Goal: Information Seeking & Learning: Learn about a topic

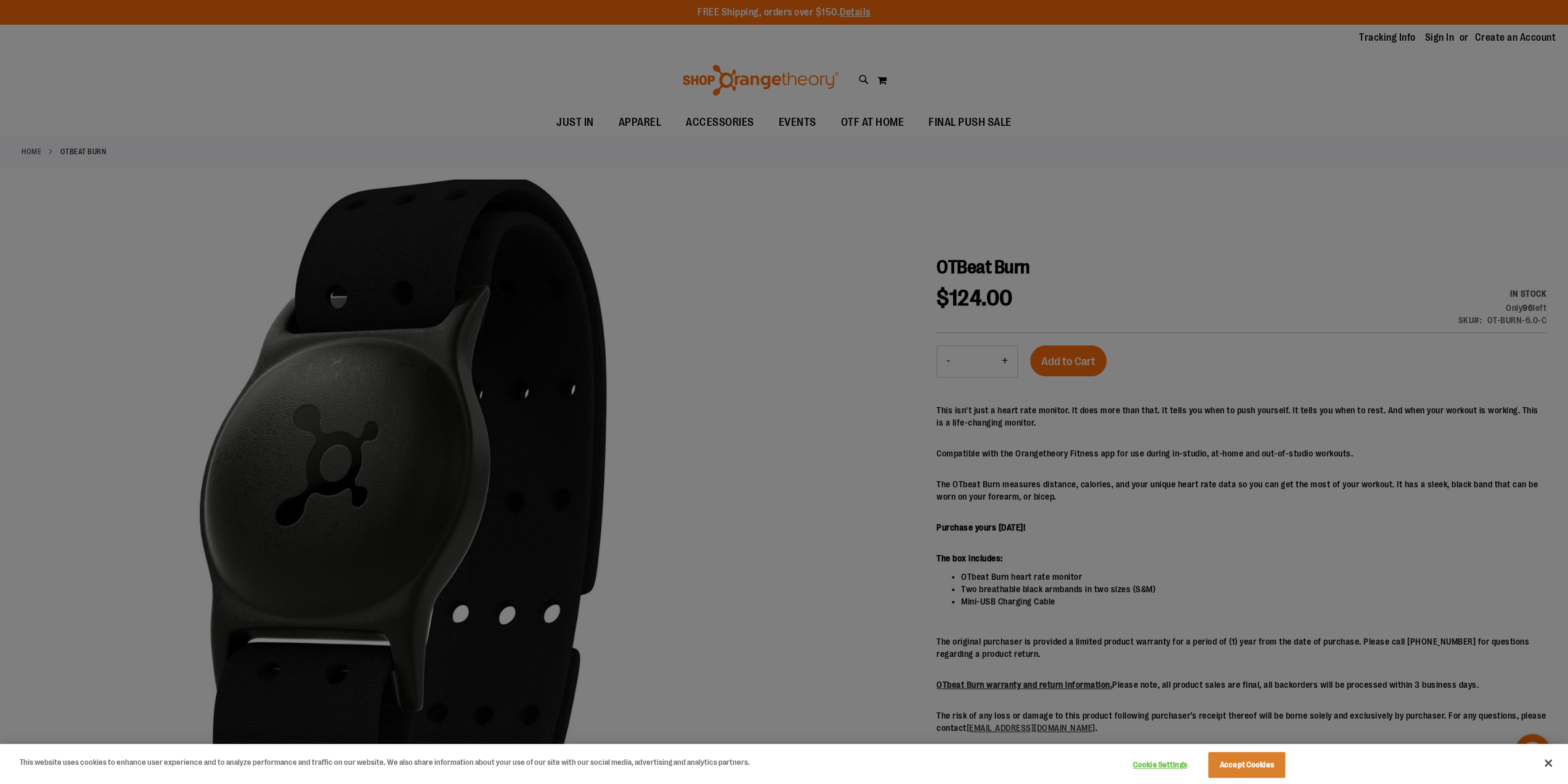
click at [975, 466] on div at bounding box center [784, 392] width 1568 height 784
click at [1547, 762] on button "Close" at bounding box center [1548, 762] width 27 height 27
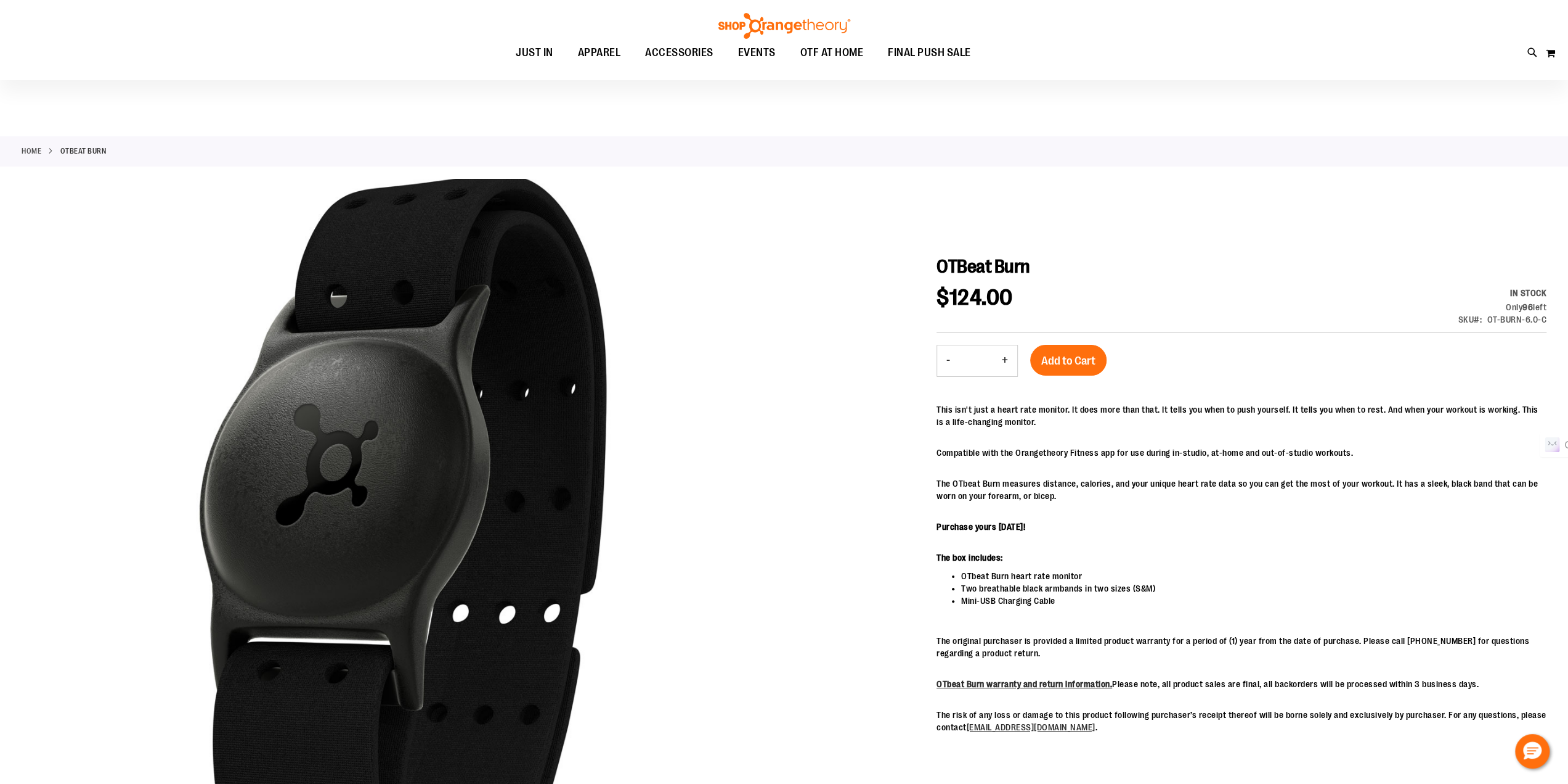
scroll to position [62, 0]
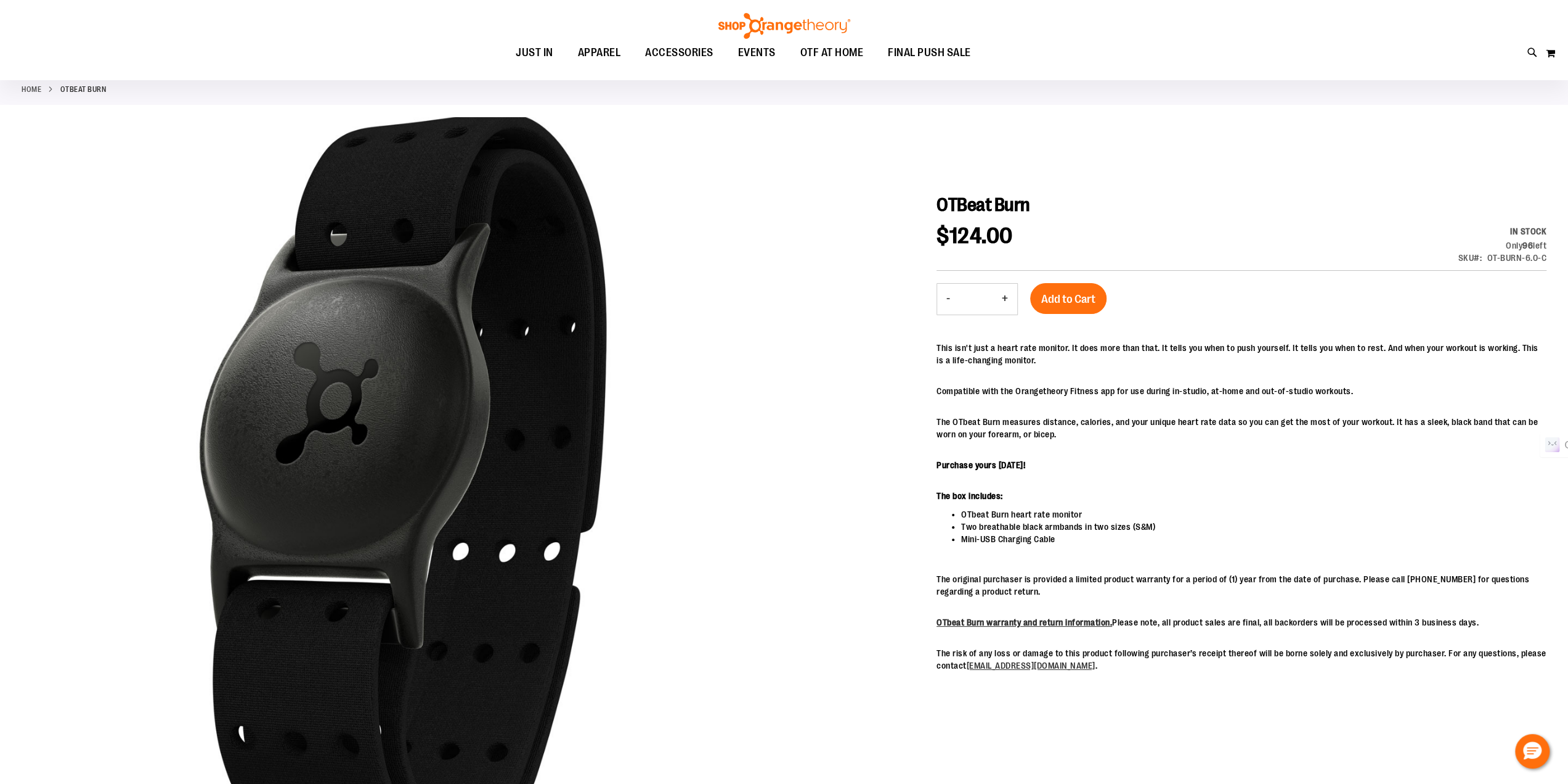
click at [1129, 464] on p "Purchase yours [DATE]!" at bounding box center [1242, 465] width 610 height 12
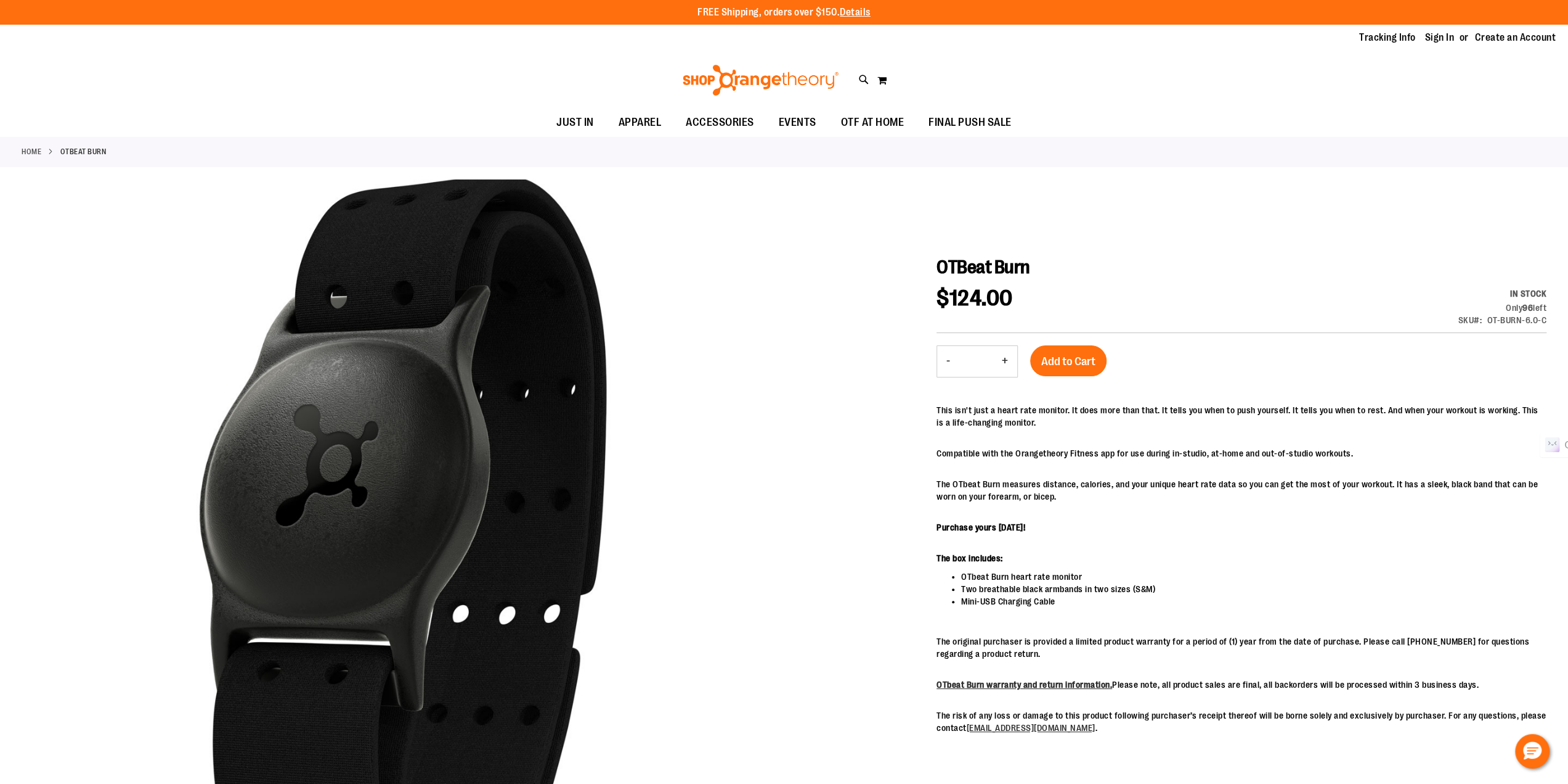
click at [1208, 544] on div "This isn't just a heart rate monitor. It does more than that. It tells you when…" at bounding box center [1242, 569] width 610 height 330
